Goal: Find specific page/section: Find specific page/section

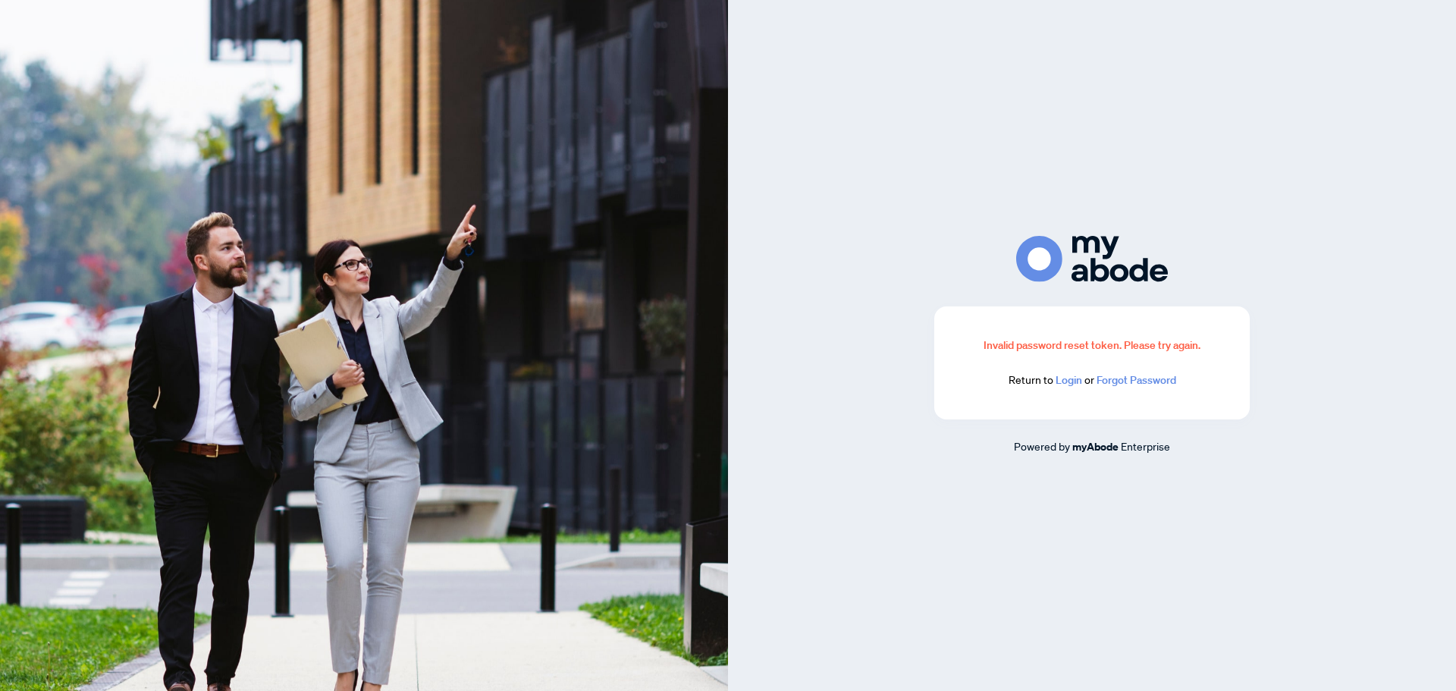
click at [1078, 376] on link "Login" at bounding box center [1069, 380] width 27 height 14
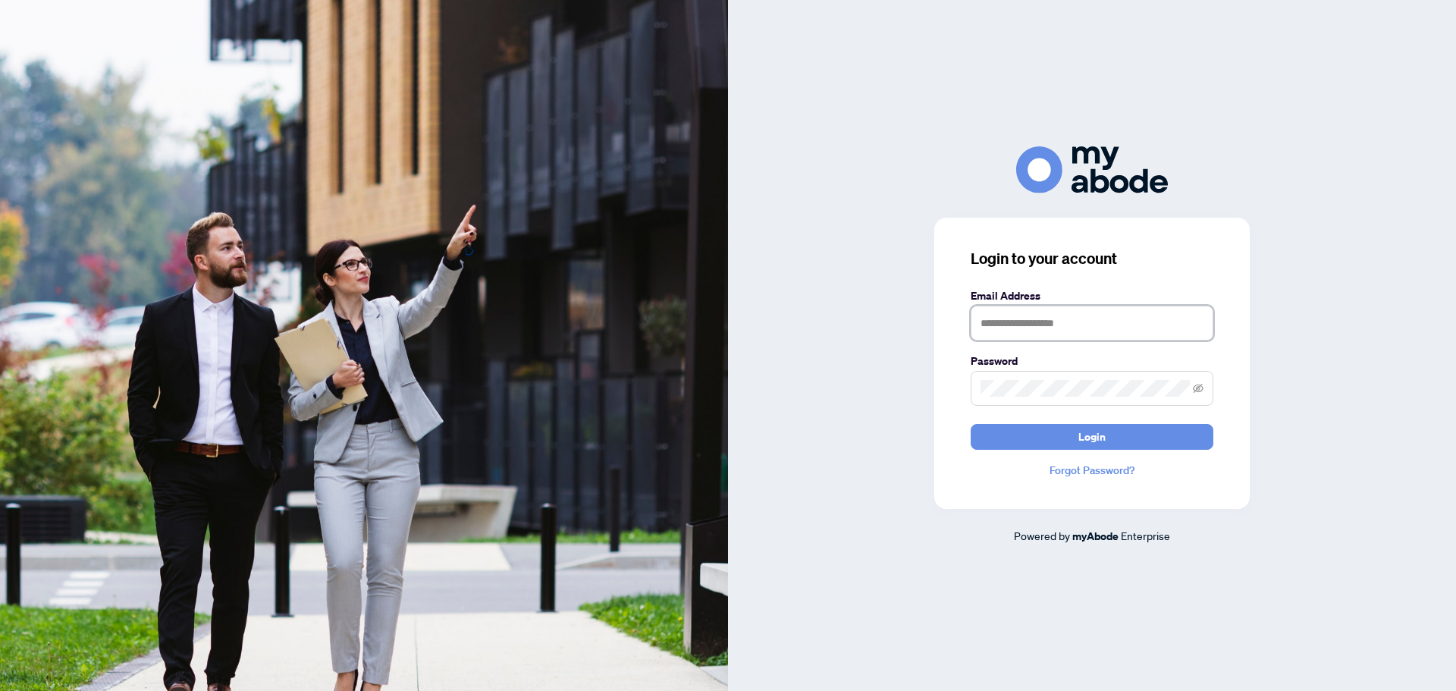
type input "**********"
click at [1089, 439] on span "Login" at bounding box center [1091, 437] width 27 height 24
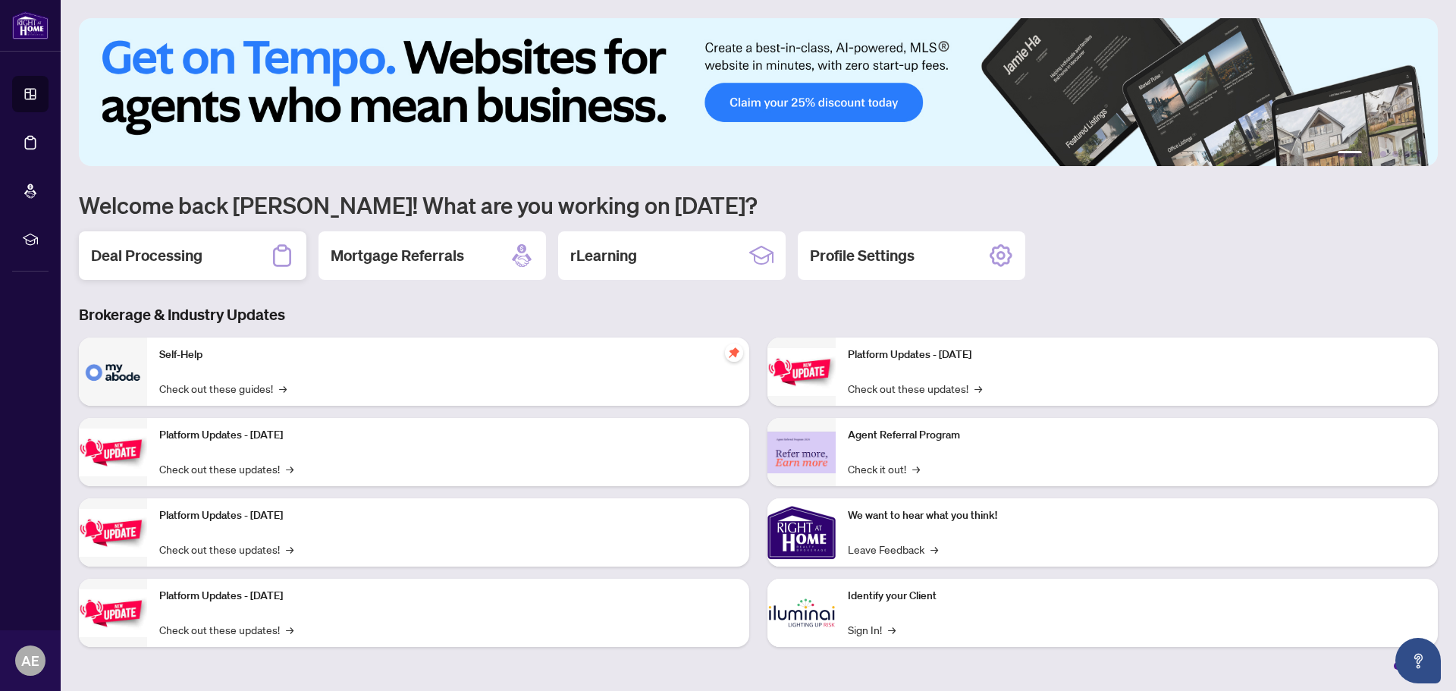
click at [201, 254] on h2 "Deal Processing" at bounding box center [146, 255] width 111 height 21
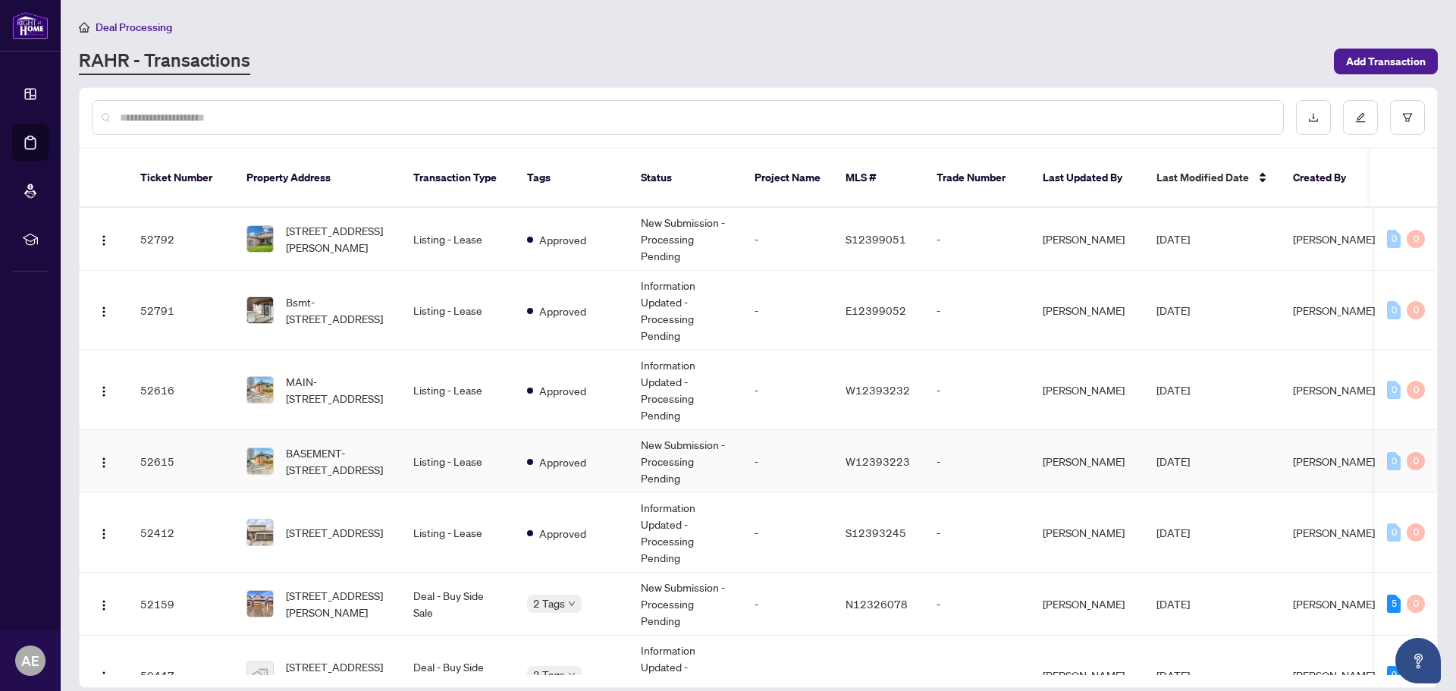
scroll to position [227, 0]
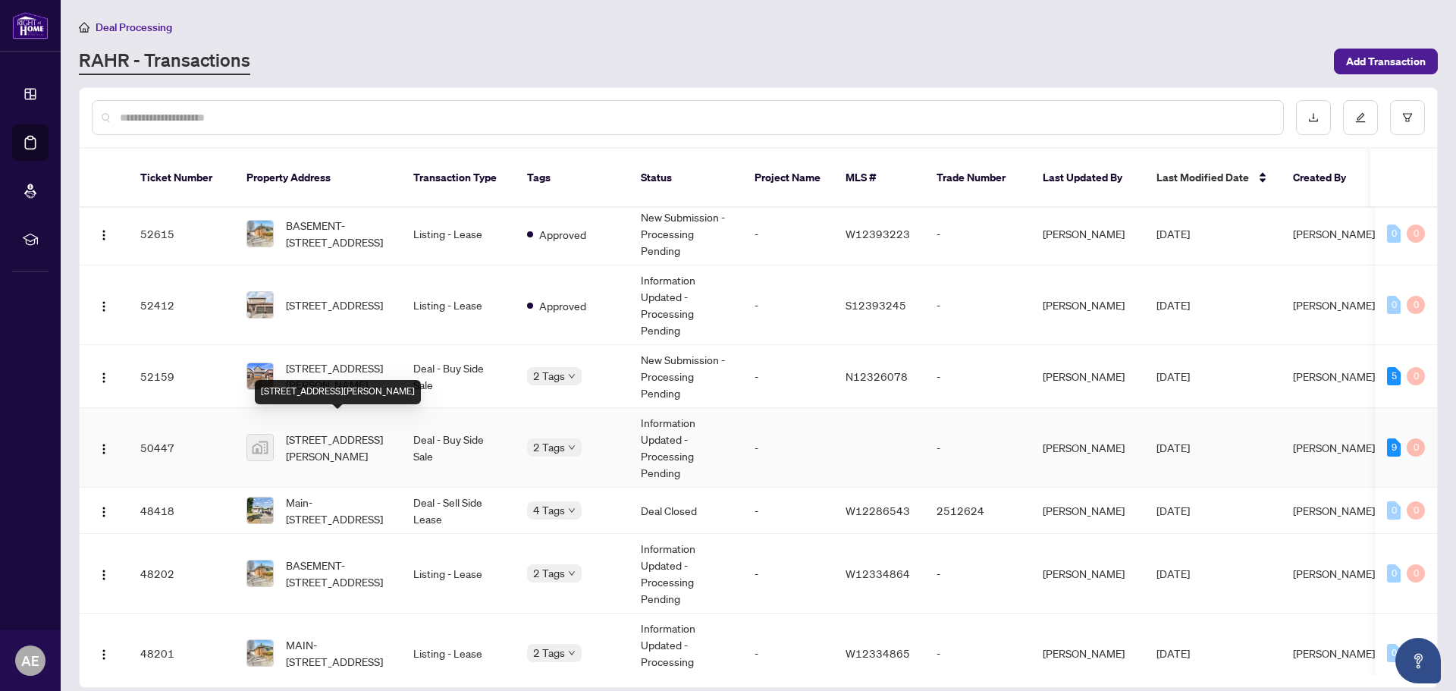
click at [331, 431] on span "[STREET_ADDRESS][PERSON_NAME]" at bounding box center [337, 447] width 103 height 33
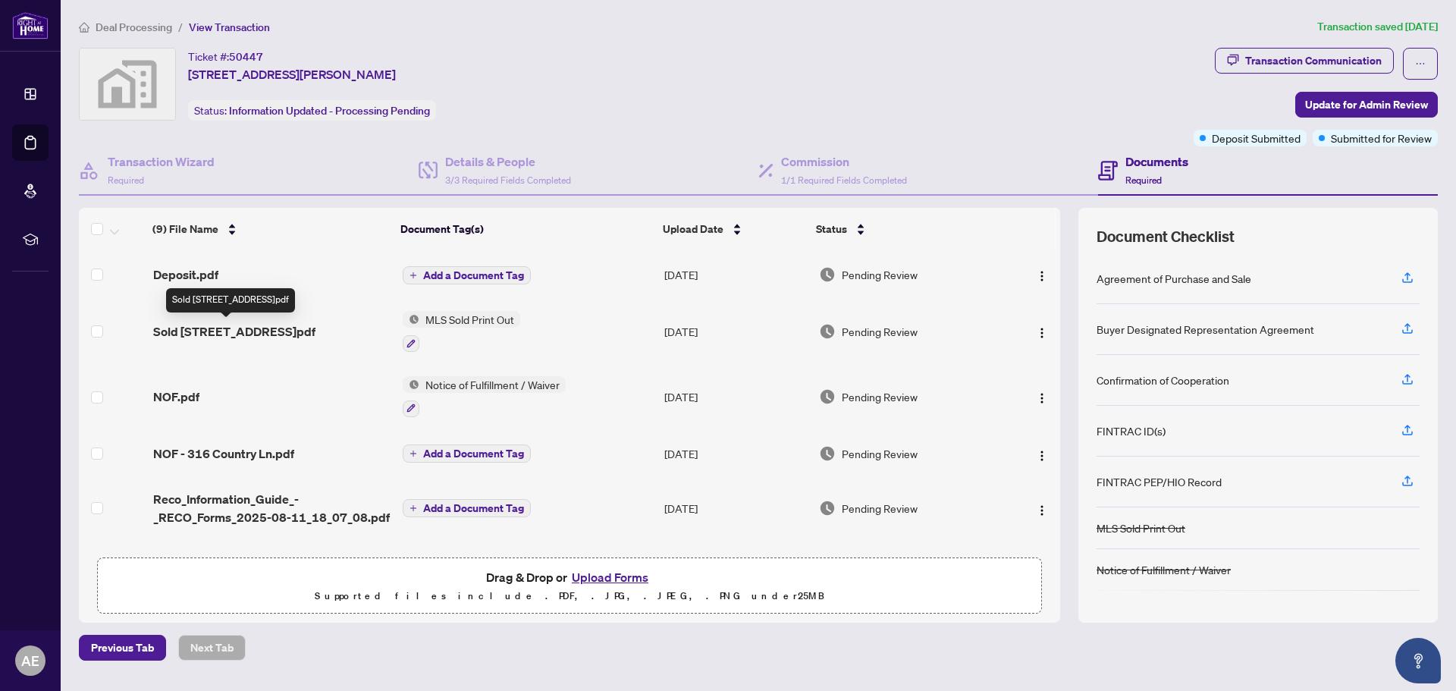
click at [240, 335] on span "Sold [STREET_ADDRESS]pdf" at bounding box center [234, 331] width 162 height 18
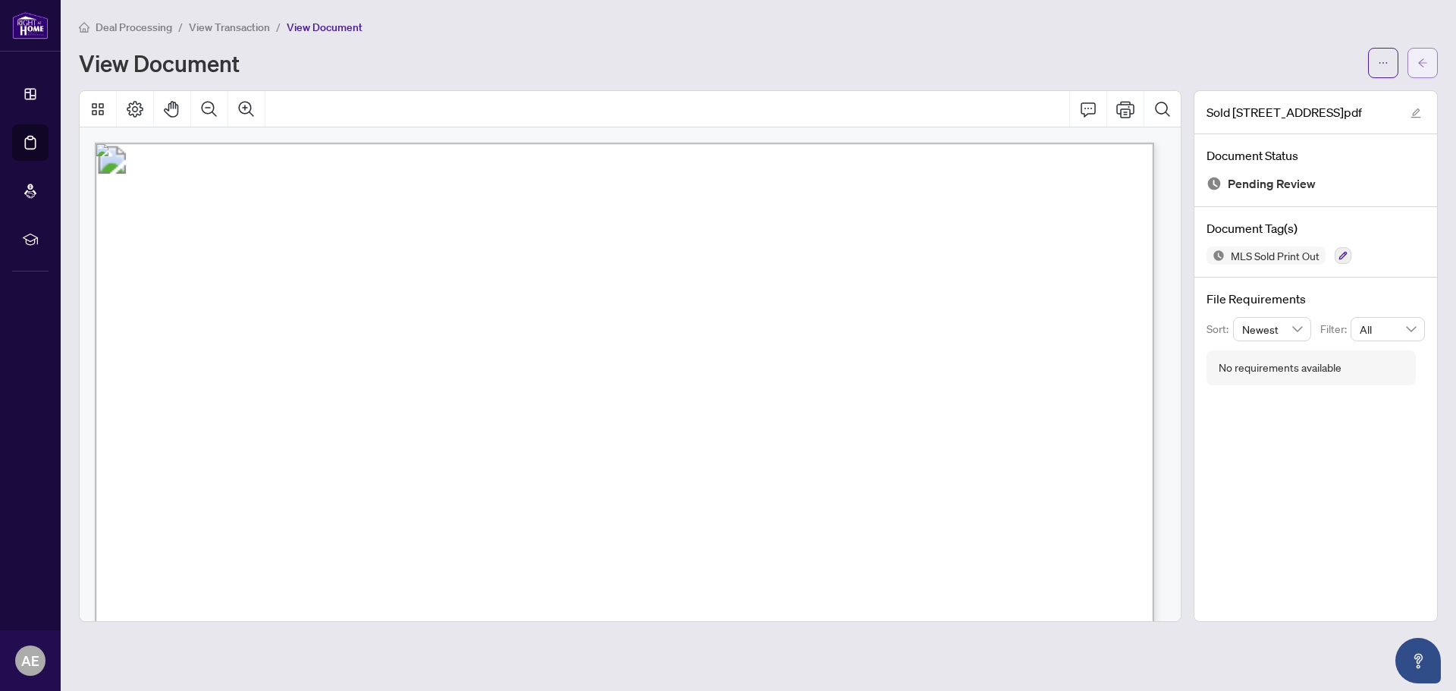
click at [1419, 64] on icon "arrow-left" at bounding box center [1422, 63] width 11 height 11
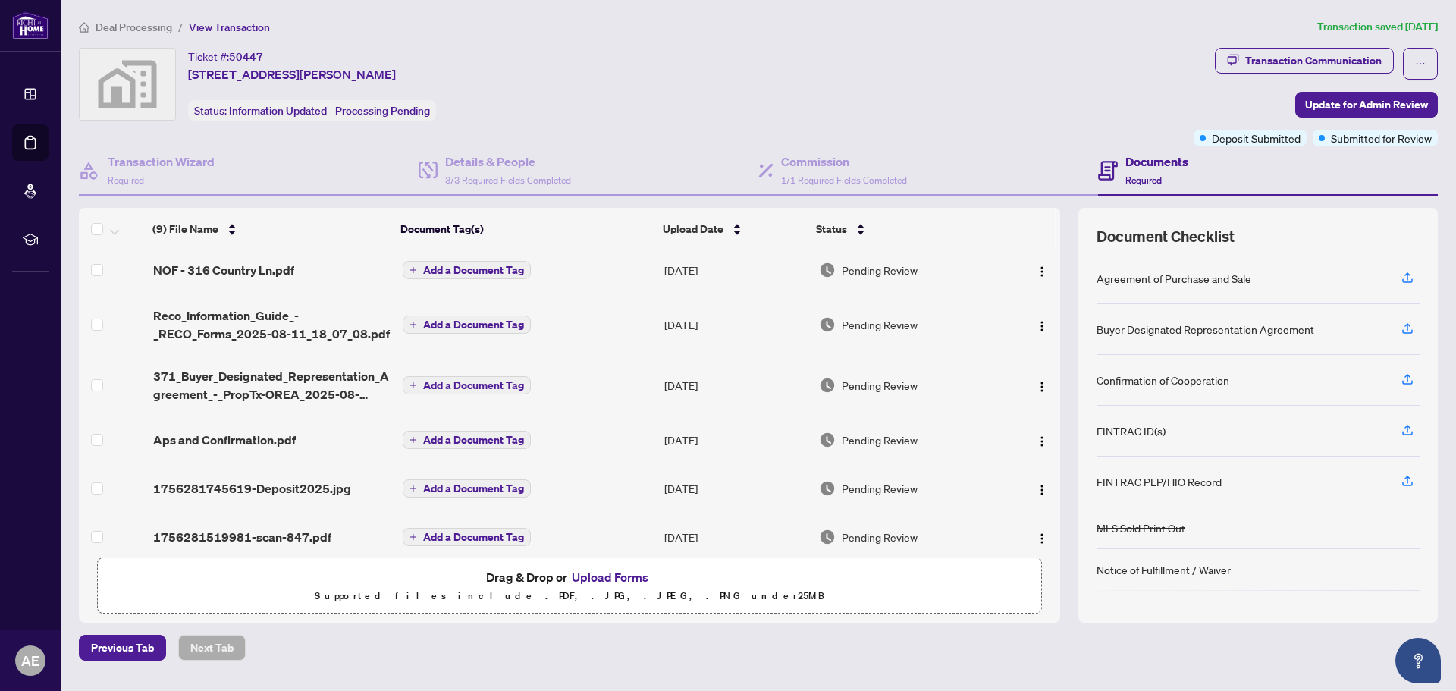
scroll to position [199, 0]
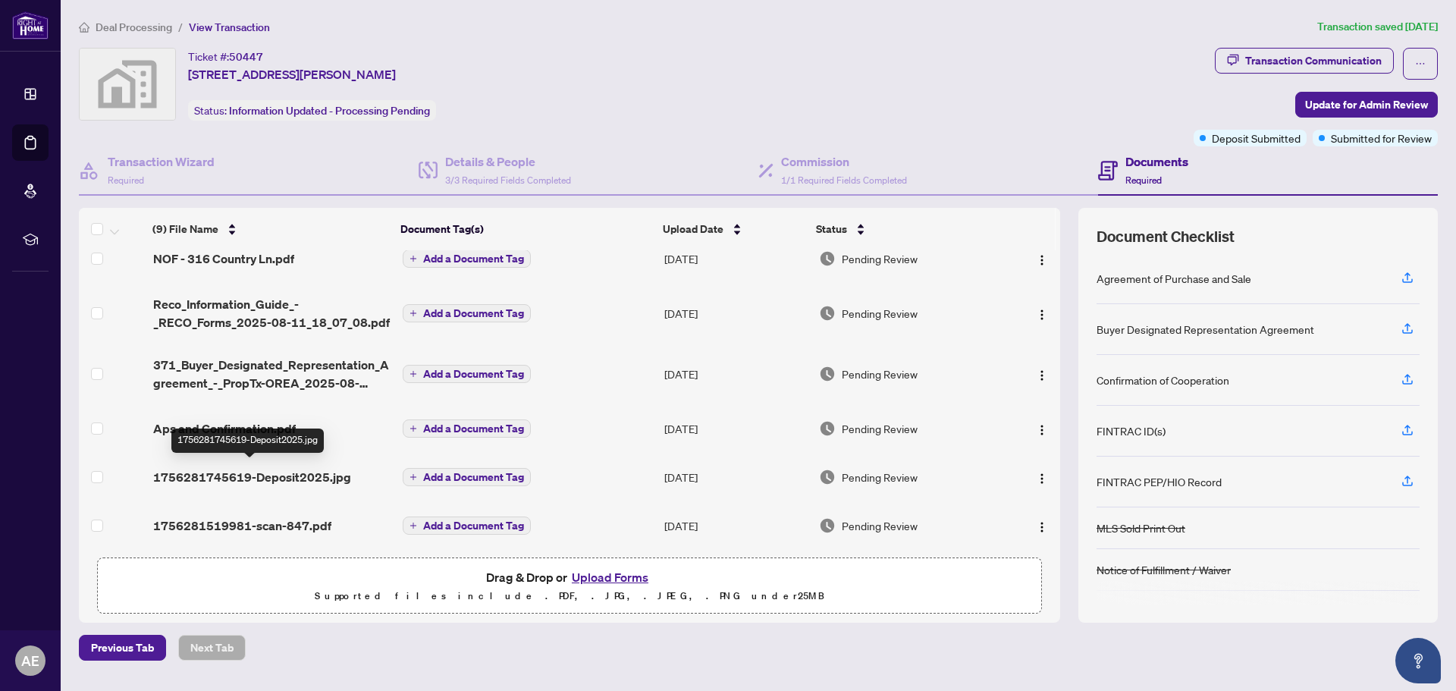
click at [261, 468] on span "1756281745619-Deposit2025.jpg" at bounding box center [252, 477] width 198 height 18
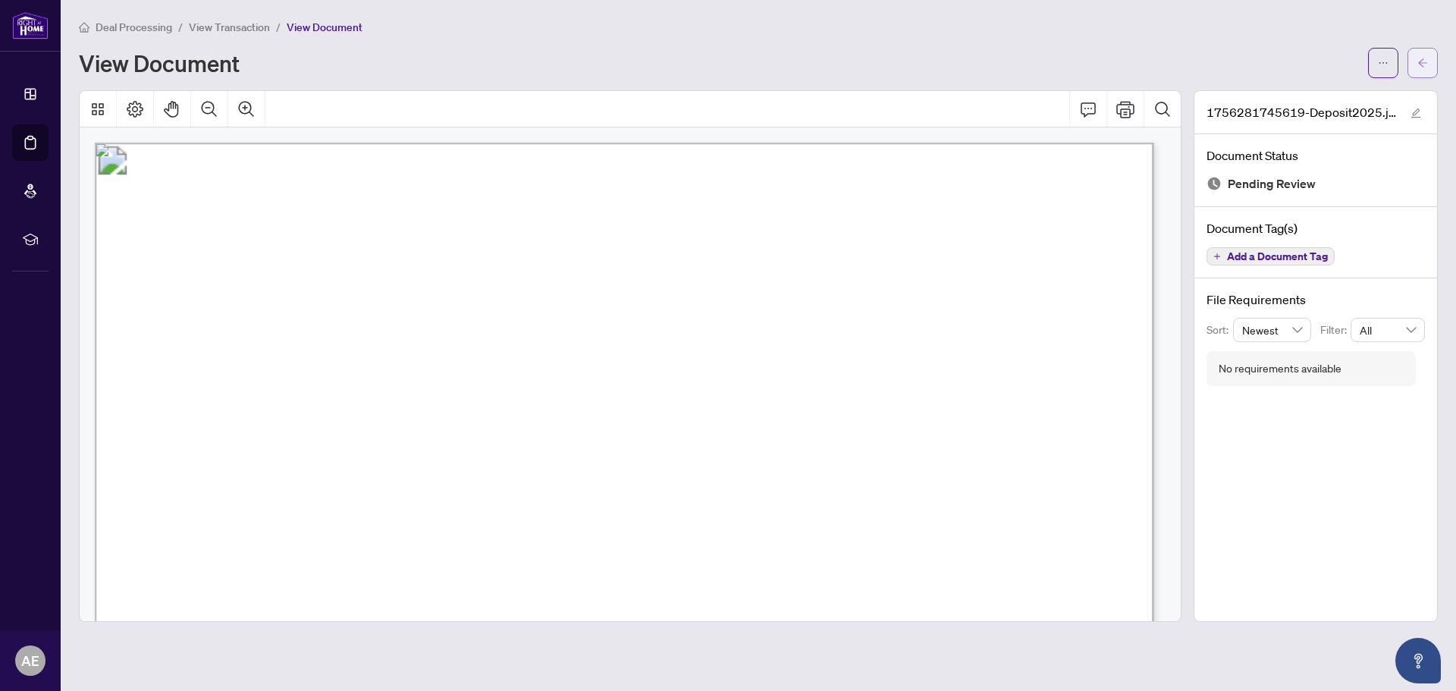
click at [1420, 67] on icon "arrow-left" at bounding box center [1422, 63] width 11 height 11
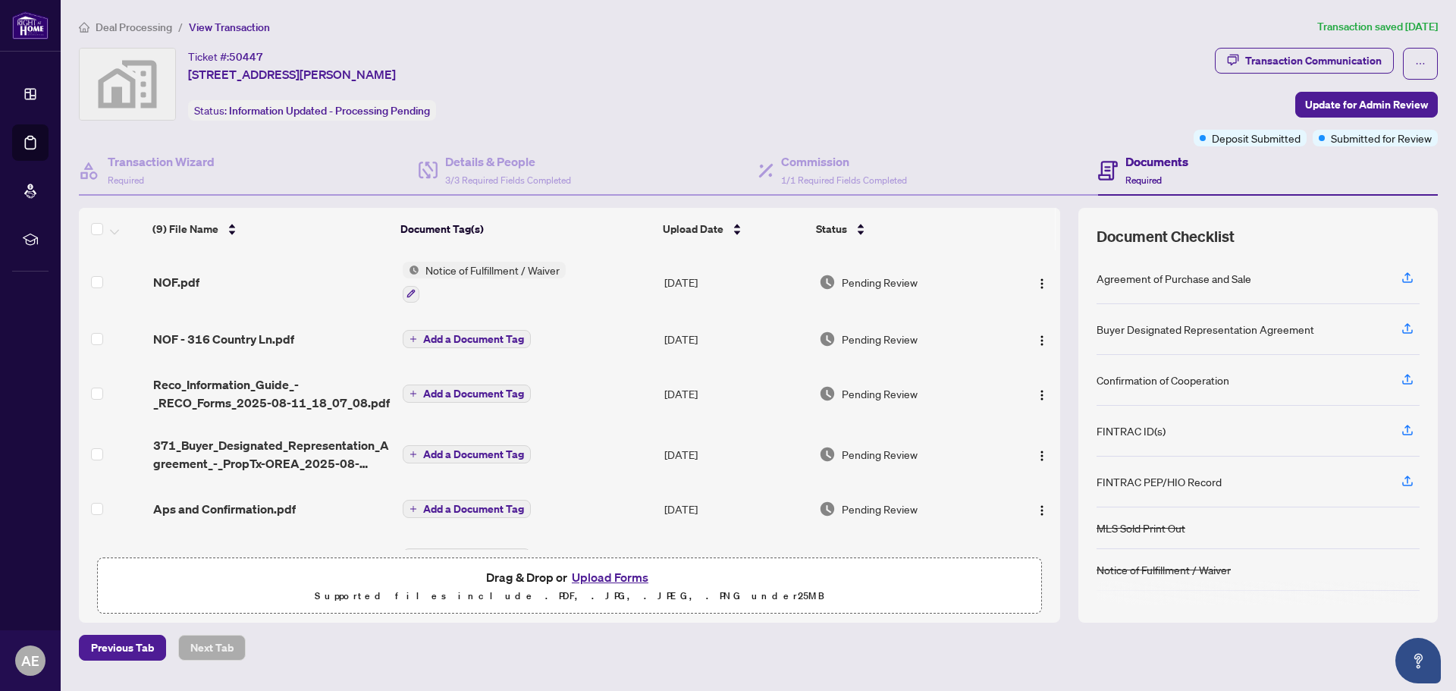
scroll to position [199, 0]
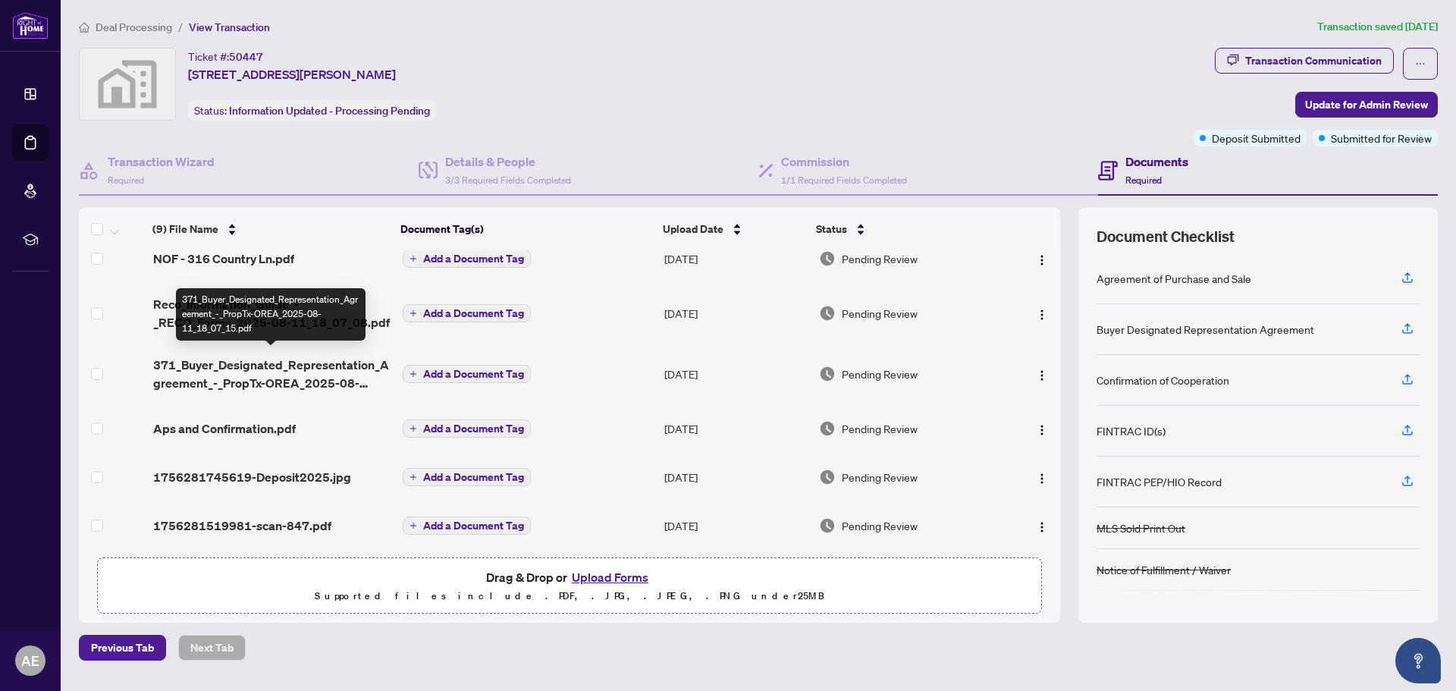
click at [286, 359] on span "371_Buyer_Designated_Representation_Agreement_-_PropTx-OREA_2025-08-11_18_07_15…" at bounding box center [271, 374] width 237 height 36
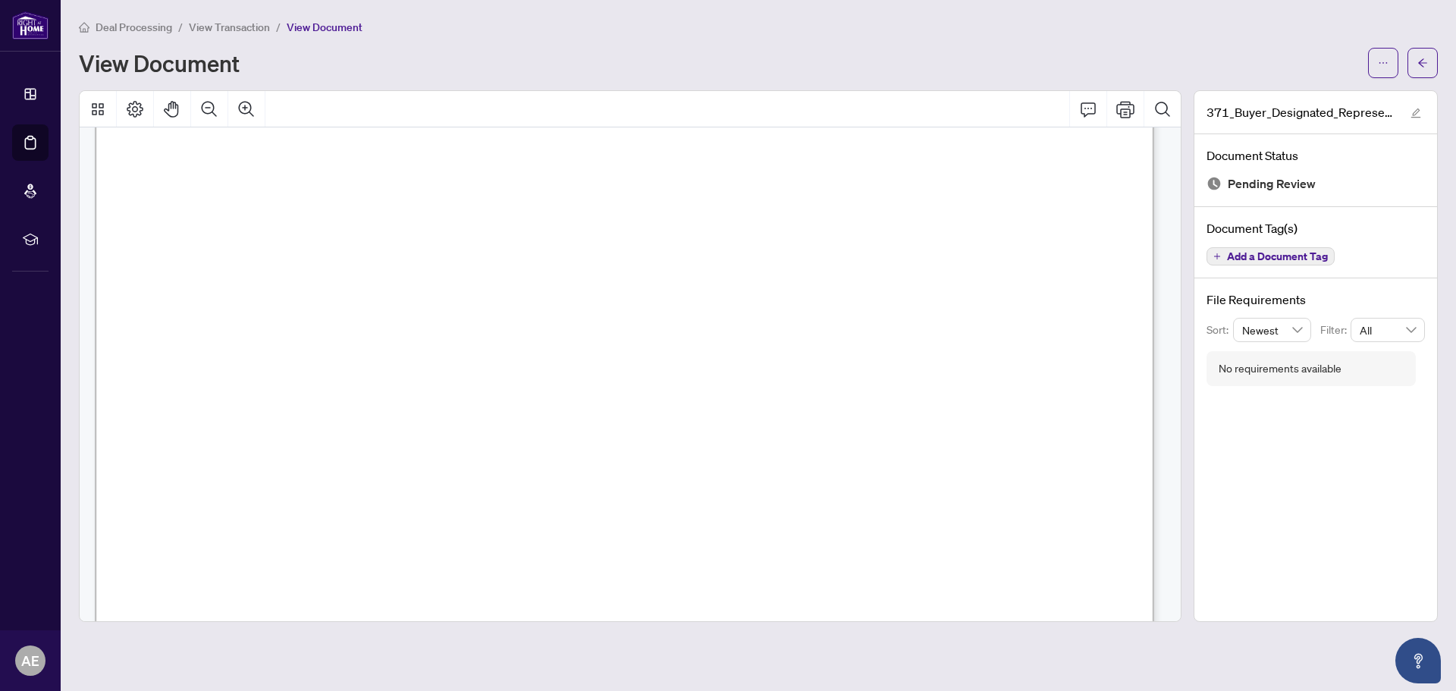
scroll to position [5081, 0]
click at [1422, 67] on icon "arrow-left" at bounding box center [1422, 63] width 11 height 11
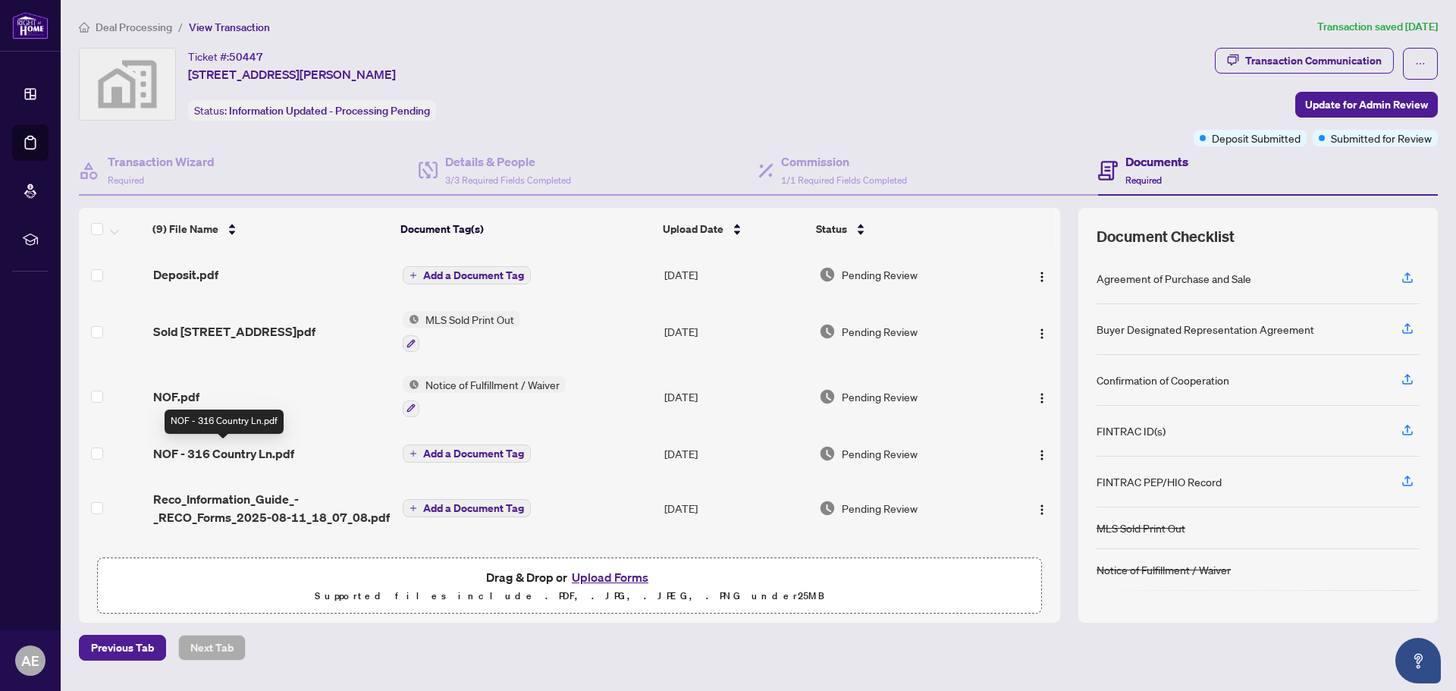
click at [264, 453] on span "NOF - 316 Country Ln.pdf" at bounding box center [223, 453] width 141 height 18
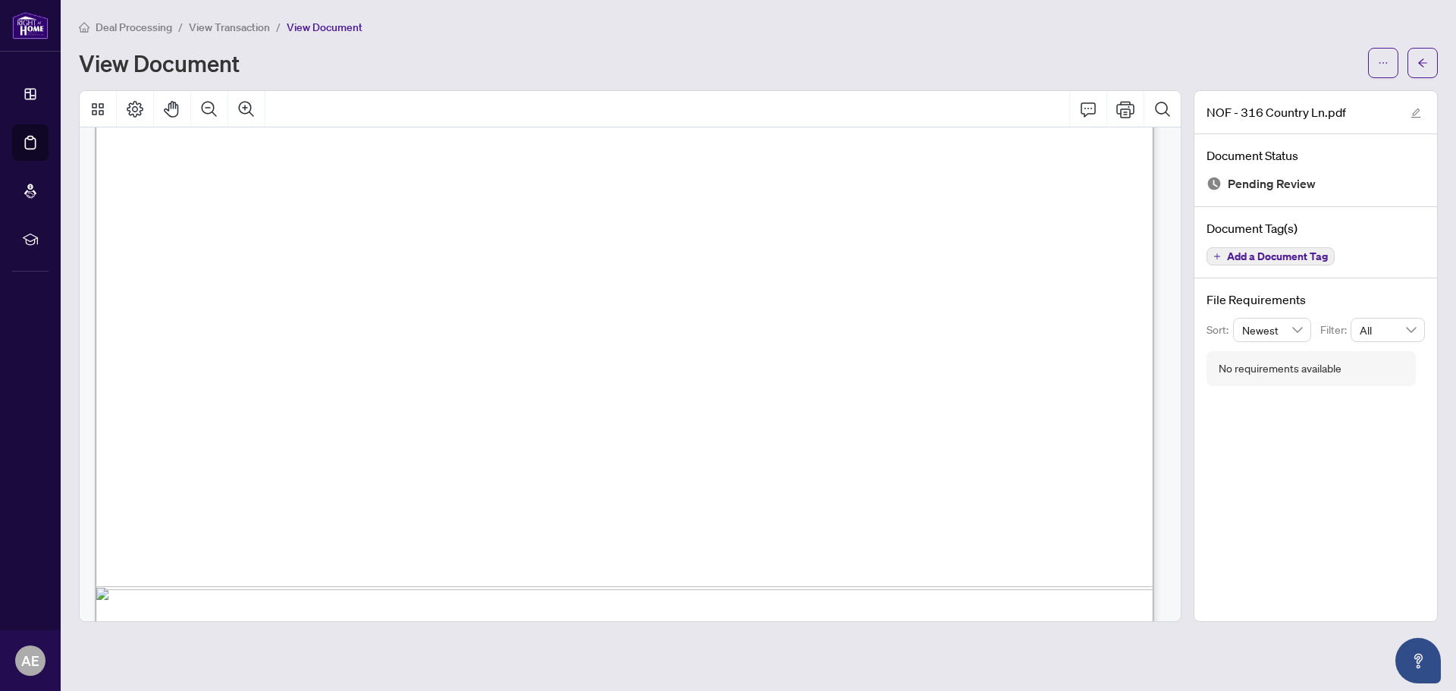
scroll to position [2313, 0]
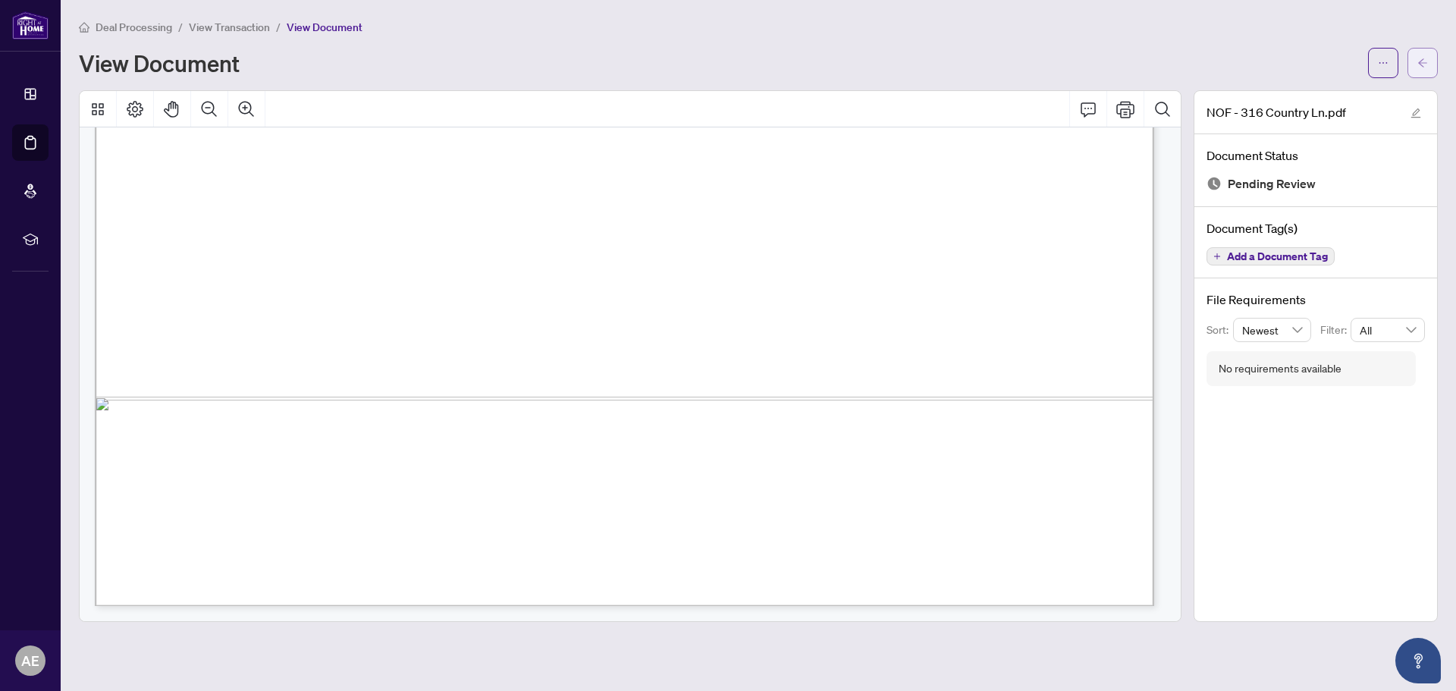
click at [1429, 64] on button "button" at bounding box center [1422, 63] width 30 height 30
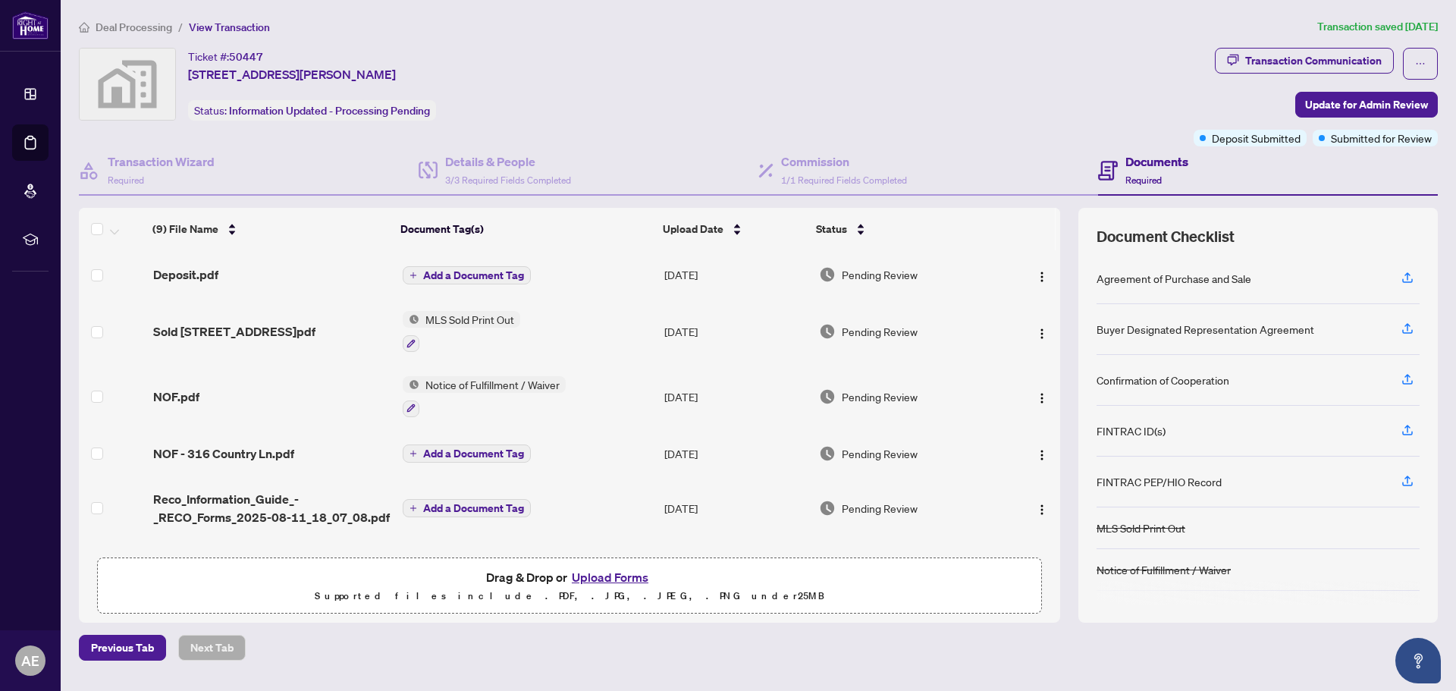
scroll to position [152, 0]
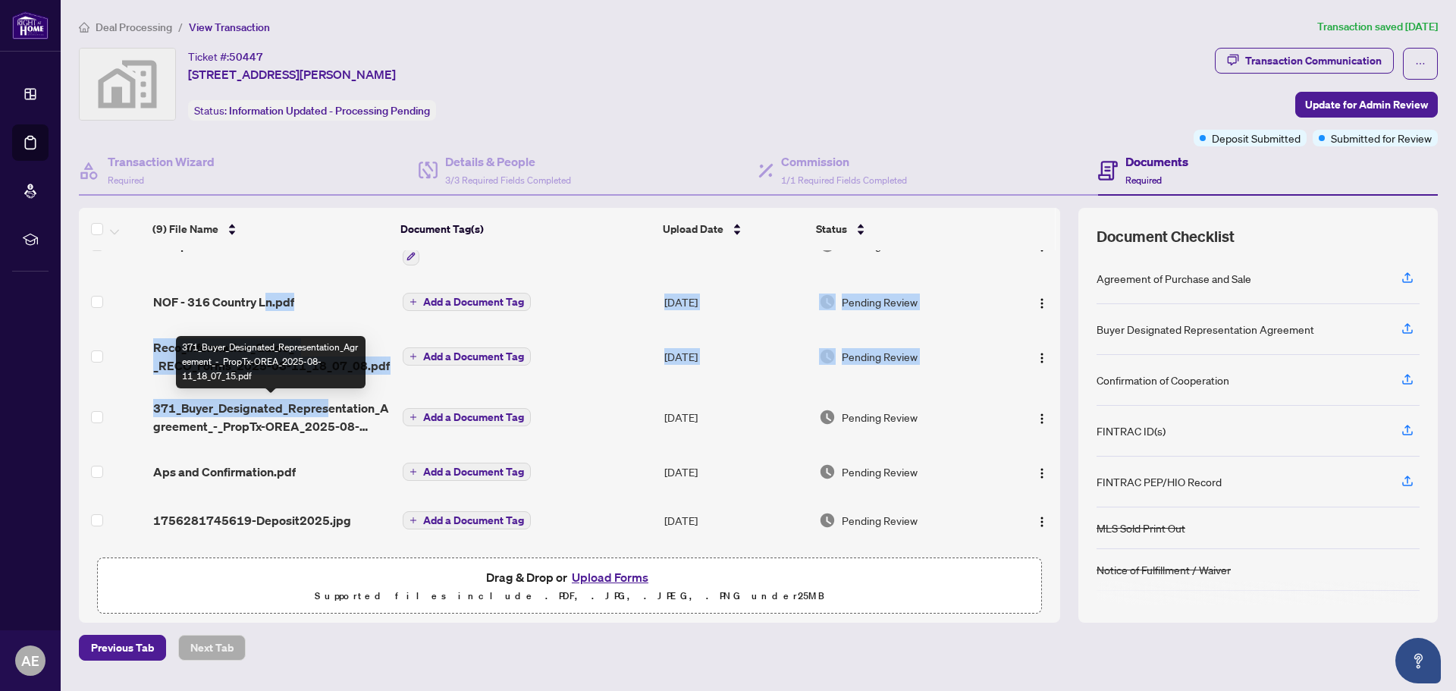
drag, startPoint x: 268, startPoint y: 294, endPoint x: 300, endPoint y: 422, distance: 132.1
click at [331, 384] on body "Dashboard Deal Processing Mortgage Referrals rLearning AE [PERSON_NAME] [PERSON…" at bounding box center [728, 345] width 1456 height 691
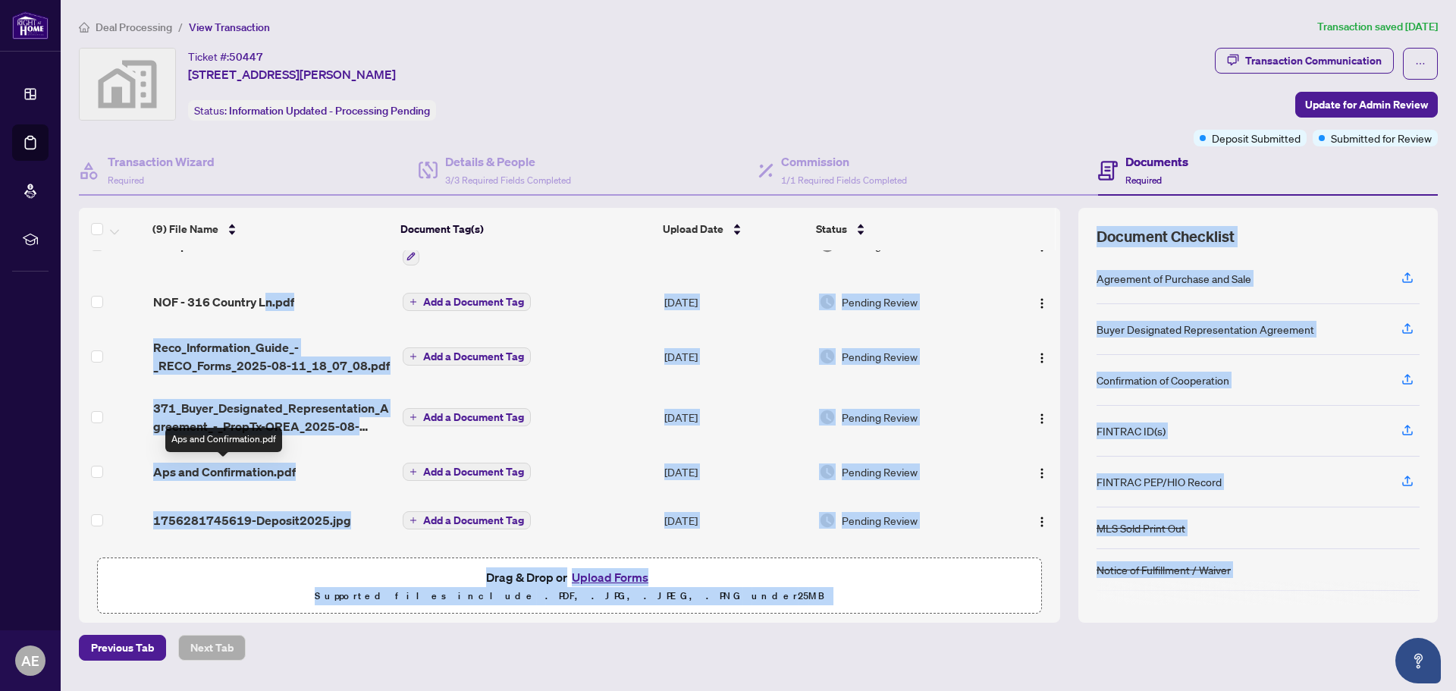
click at [243, 473] on span "Aps and Confirmation.pdf" at bounding box center [224, 472] width 143 height 18
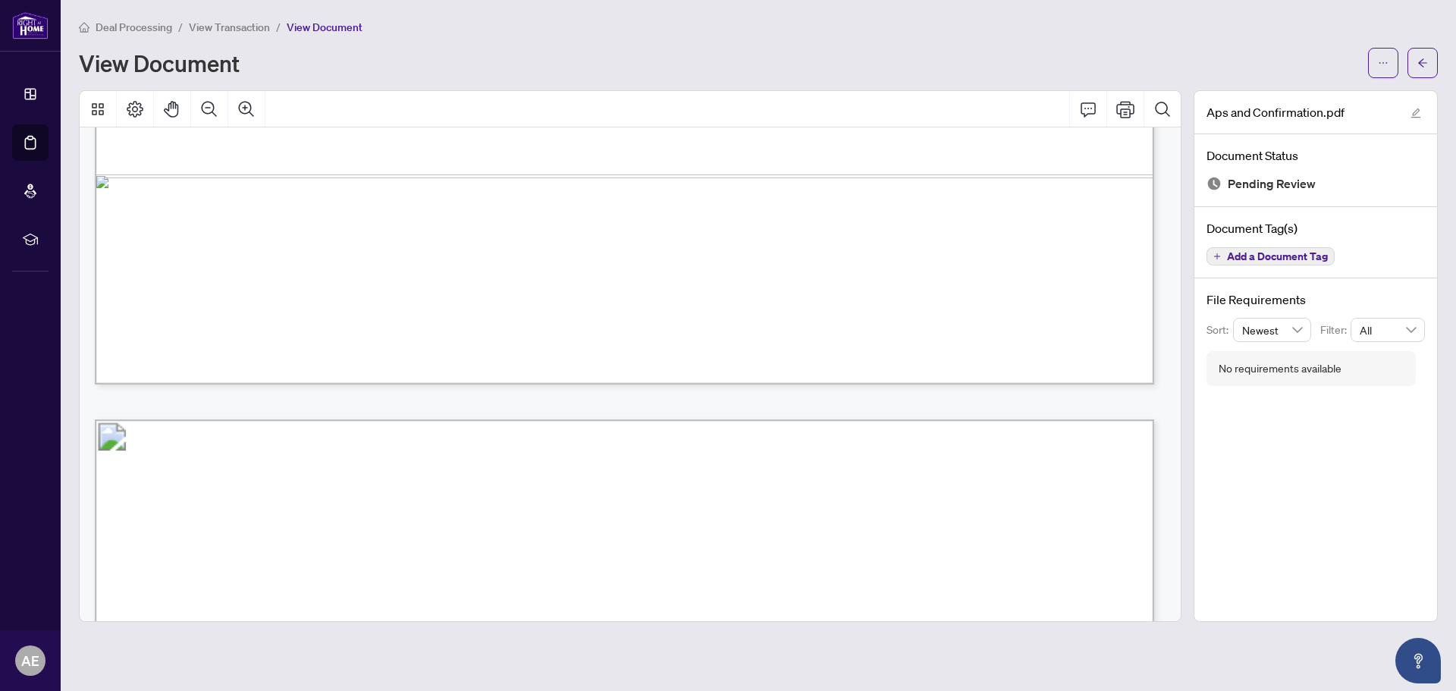
scroll to position [1213, 0]
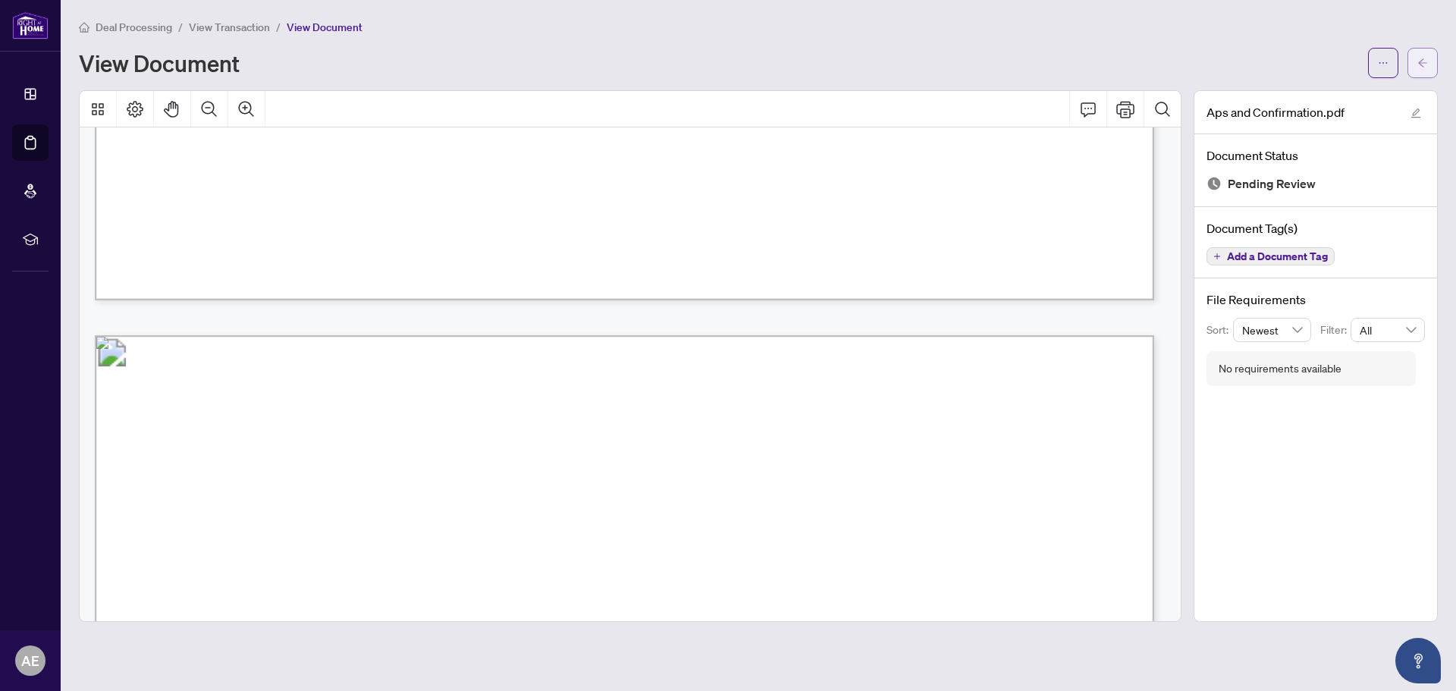
click at [1416, 72] on button "button" at bounding box center [1422, 63] width 30 height 30
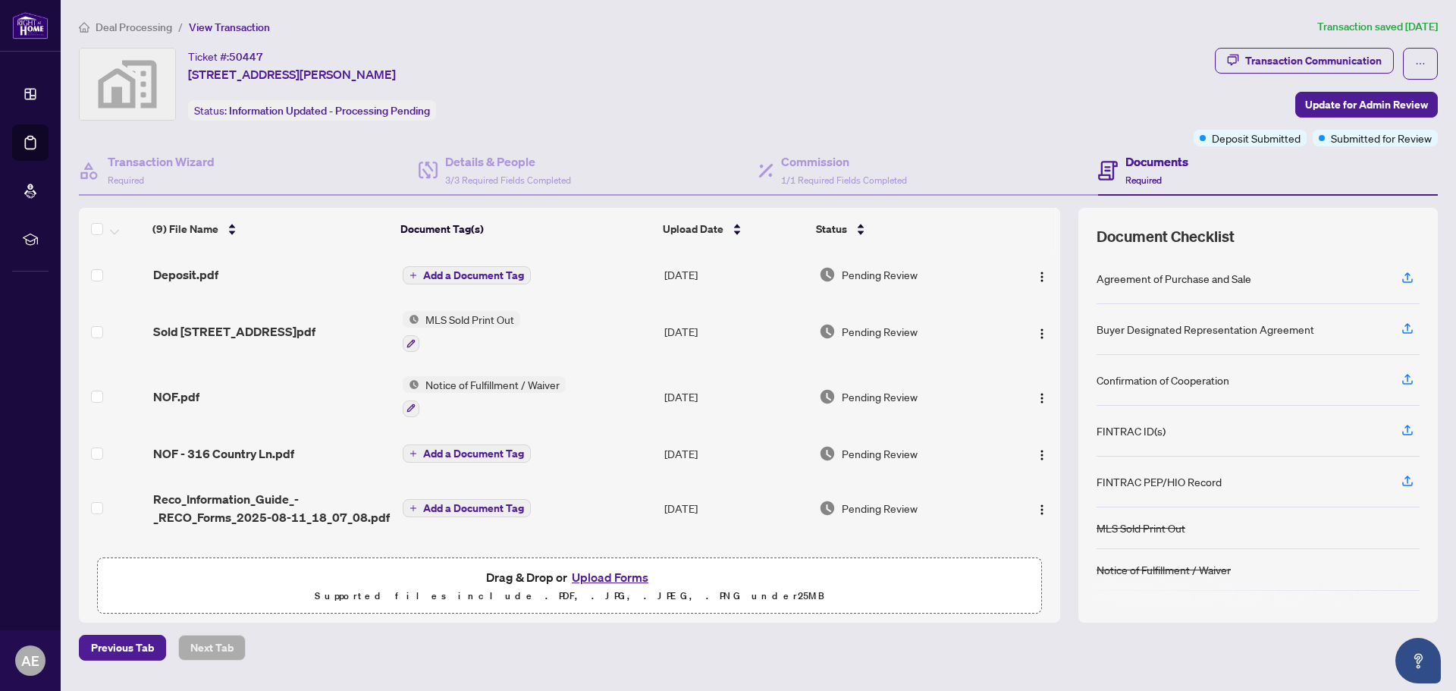
drag, startPoint x: 1098, startPoint y: 80, endPoint x: 1097, endPoint y: 94, distance: 14.4
click at [1098, 80] on div "Ticket #: 50447 [STREET_ADDRESS][PERSON_NAME] Status: Information Updated - Pro…" at bounding box center [633, 84] width 1109 height 73
